Goal: Transaction & Acquisition: Purchase product/service

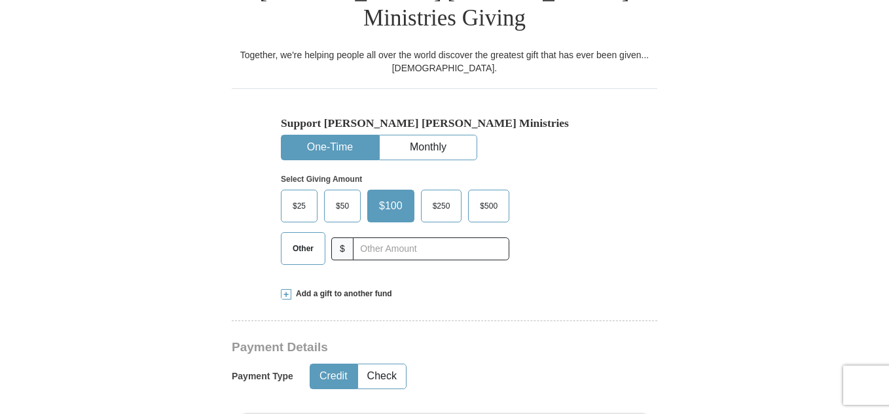
scroll to position [393, 0]
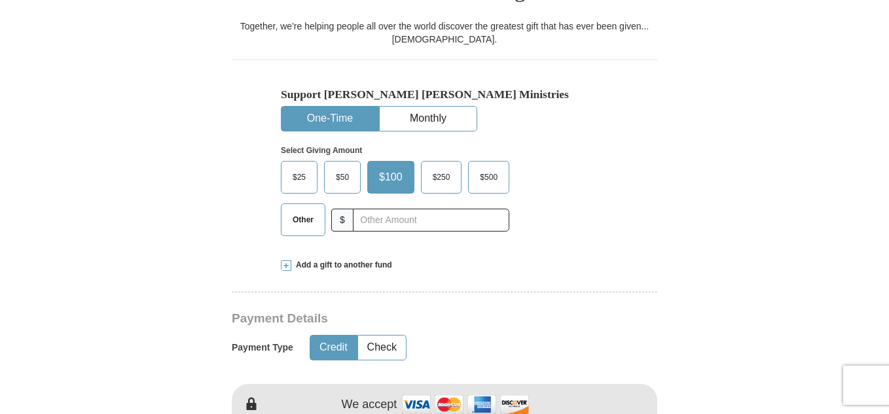
click at [316, 210] on span "Other" at bounding box center [303, 220] width 34 height 20
click at [0, 0] on input "Other" at bounding box center [0, 0] width 0 height 0
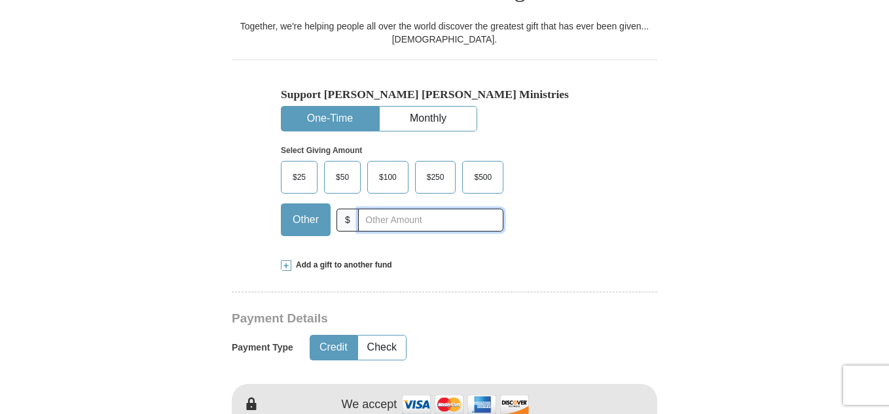
type input "2"
click at [389, 168] on span "$100" at bounding box center [387, 178] width 31 height 20
click at [0, 0] on input "$100" at bounding box center [0, 0] width 0 height 0
click at [372, 209] on input "text" at bounding box center [430, 220] width 145 height 23
click at [387, 168] on span "$100" at bounding box center [387, 178] width 31 height 20
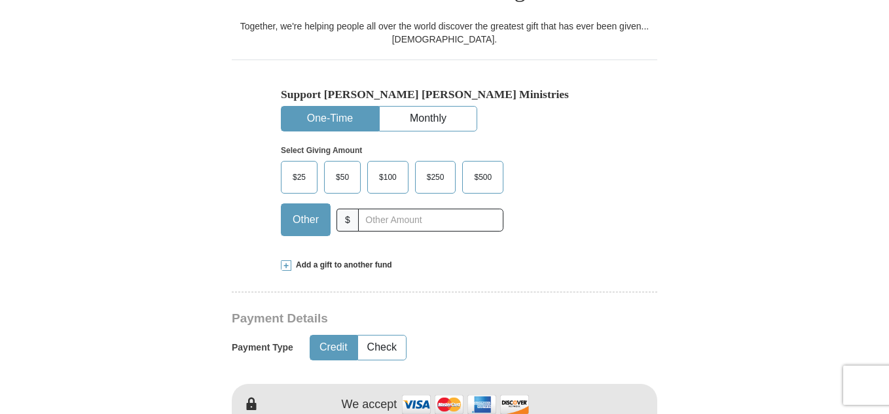
click at [0, 0] on input "$100" at bounding box center [0, 0] width 0 height 0
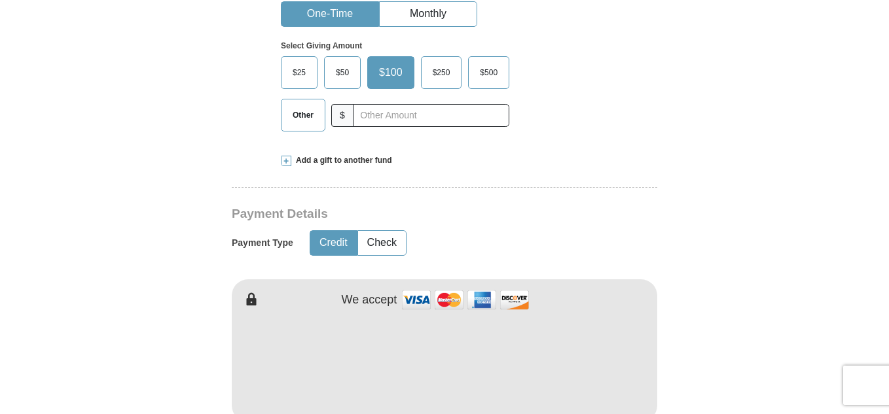
scroll to position [471, 0]
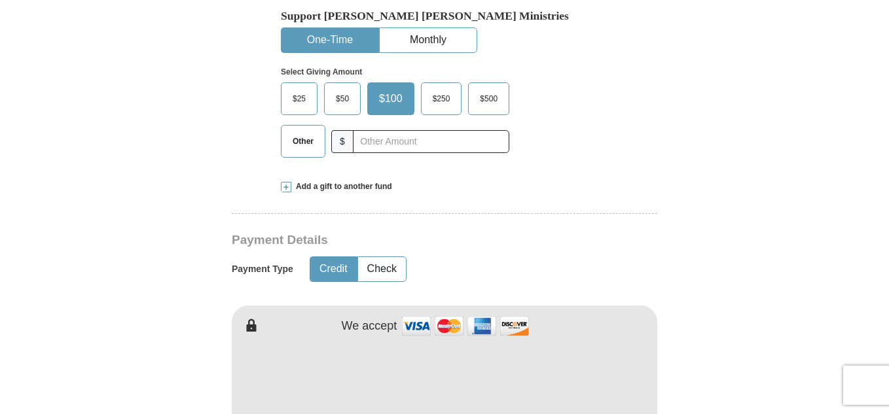
click at [303, 132] on span "Other" at bounding box center [303, 142] width 34 height 20
click at [0, 0] on input "Other" at bounding box center [0, 0] width 0 height 0
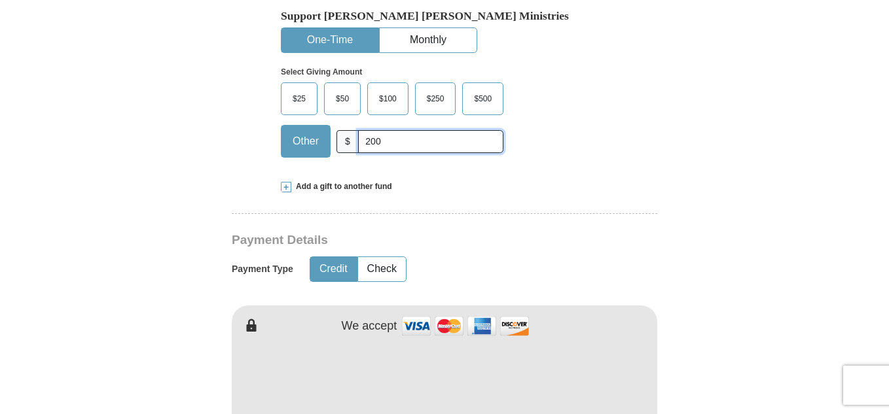
type input "200"
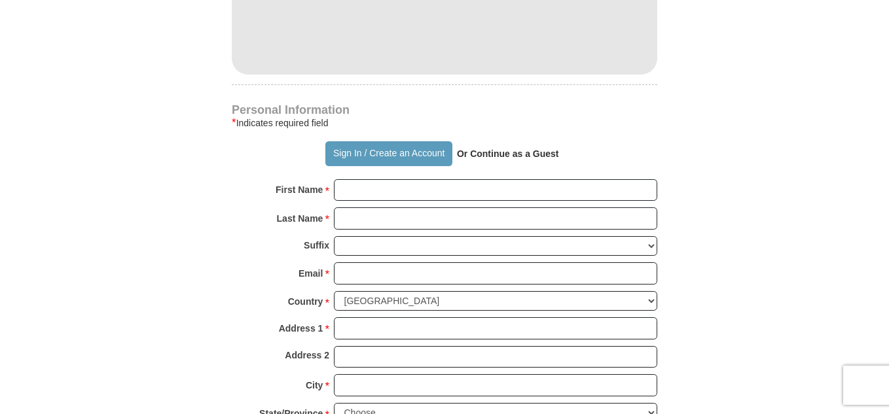
scroll to position [864, 0]
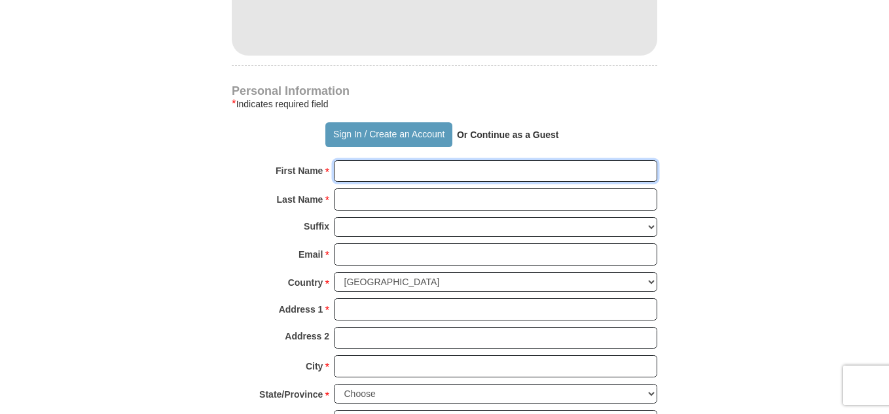
click at [351, 160] on input "First Name *" at bounding box center [495, 171] width 323 height 22
type input "[PERSON_NAME]"
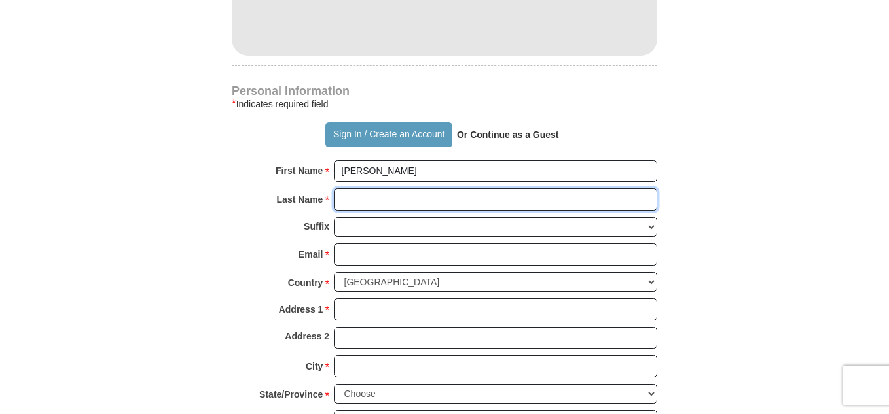
click at [350, 189] on input "Last Name *" at bounding box center [495, 200] width 323 height 22
type input "[PERSON_NAME]"
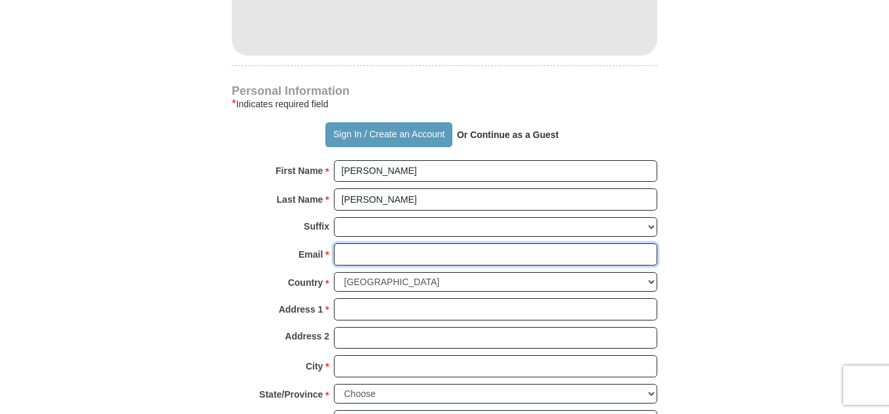
click at [362, 243] on input "Email *" at bounding box center [495, 254] width 323 height 22
type input "[EMAIL_ADDRESS][DOMAIN_NAME]"
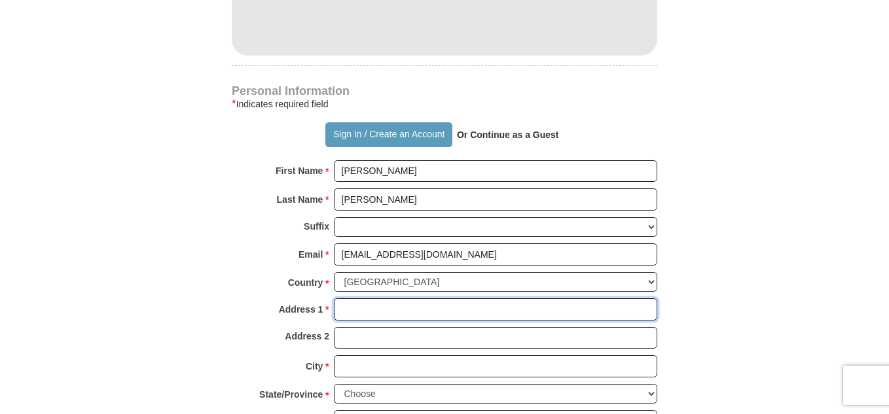
type input "2536 133rd. Ln. Nw."
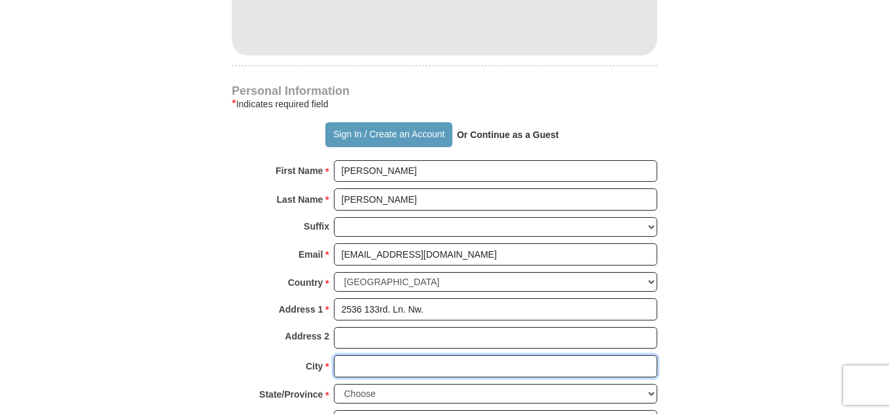
type input "Andover"
select select "MN"
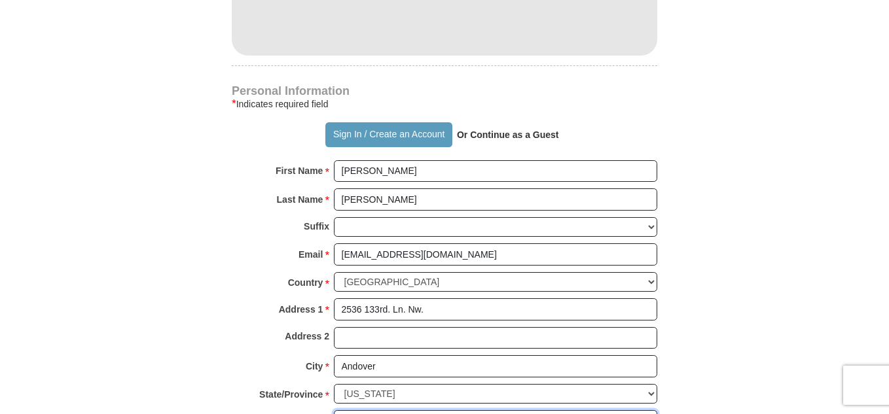
type input "55304"
type input "6127303217"
click at [687, 267] on form "Already have an account? Sign in for faster giving. Don't have an account? Crea…" at bounding box center [444, 9] width 746 height 1642
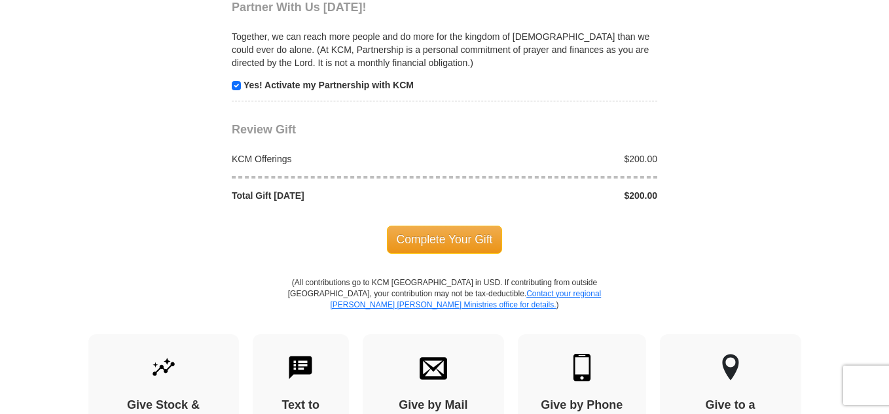
scroll to position [1361, 0]
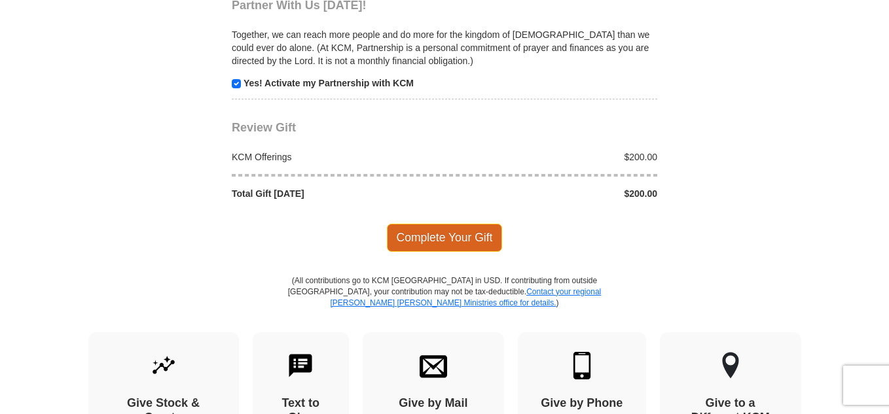
click at [459, 224] on span "Complete Your Gift" at bounding box center [445, 237] width 116 height 27
